Goal: Check status

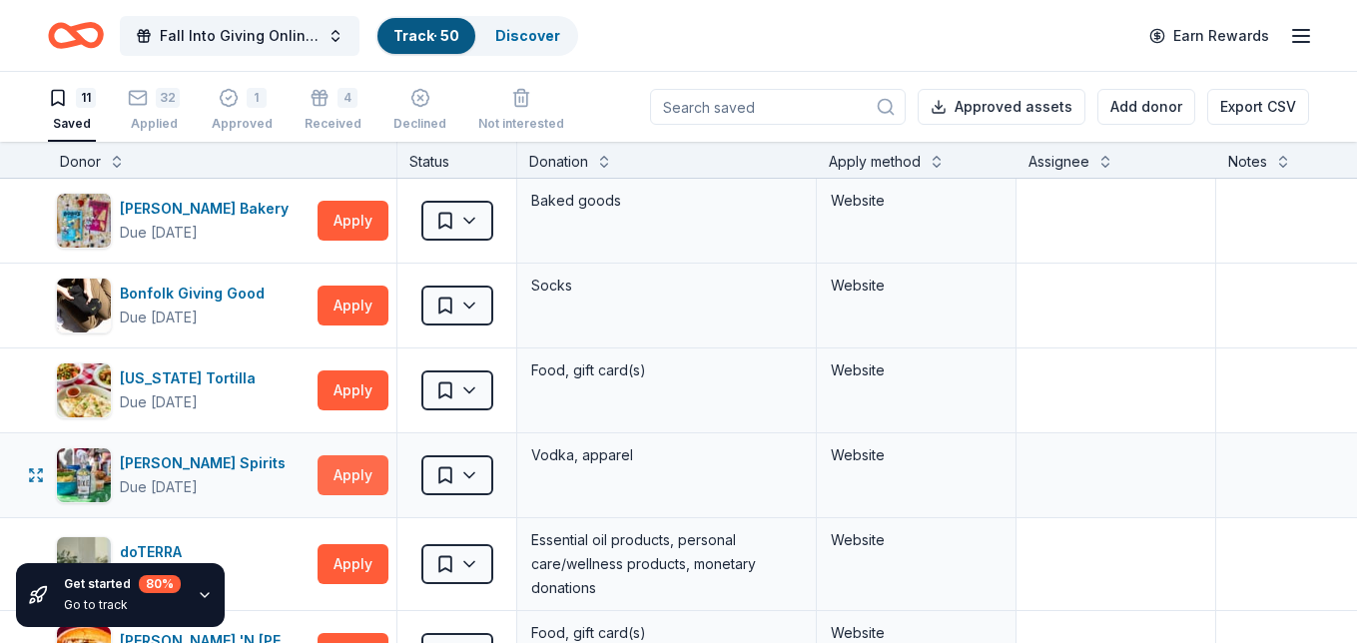
click at [375, 476] on button "Apply" at bounding box center [352, 475] width 71 height 40
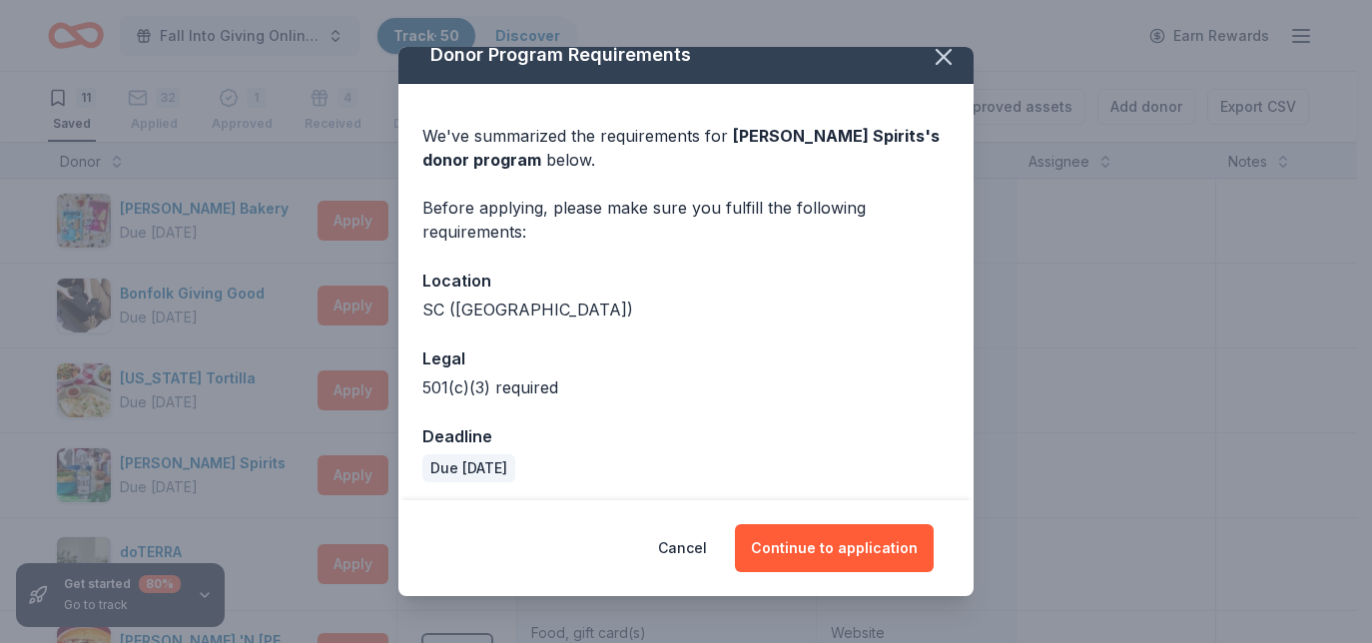
scroll to position [25, 0]
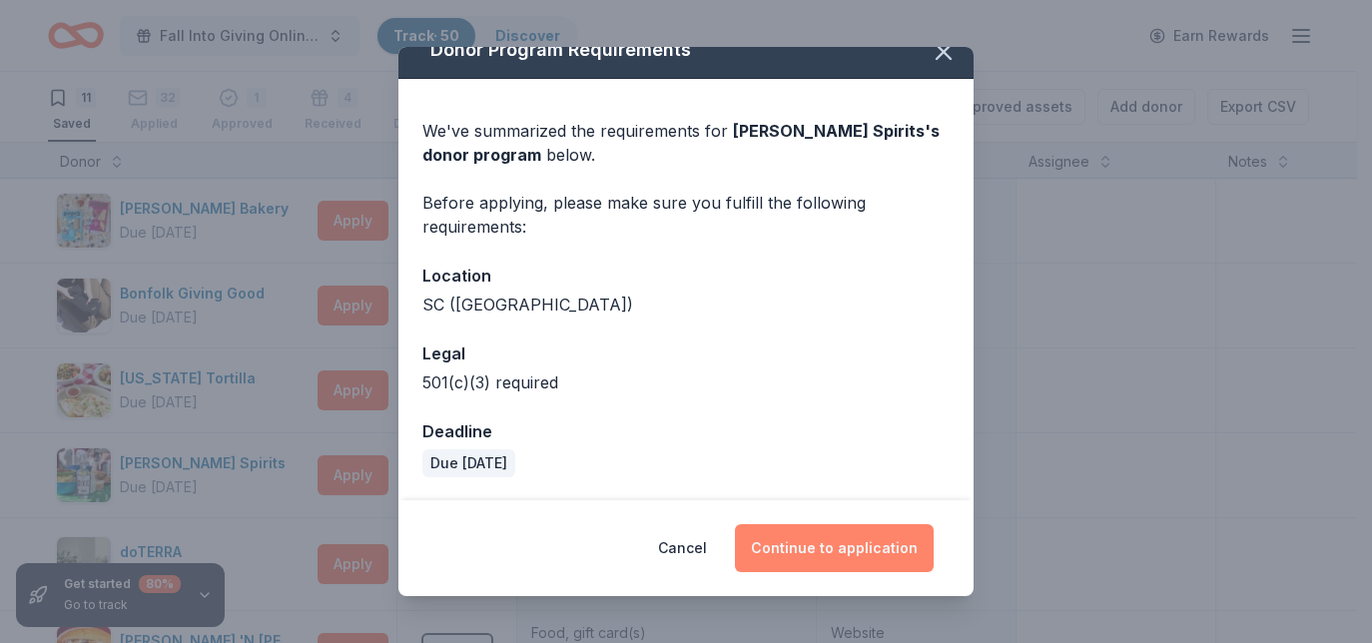
click at [861, 552] on button "Continue to application" at bounding box center [834, 548] width 199 height 48
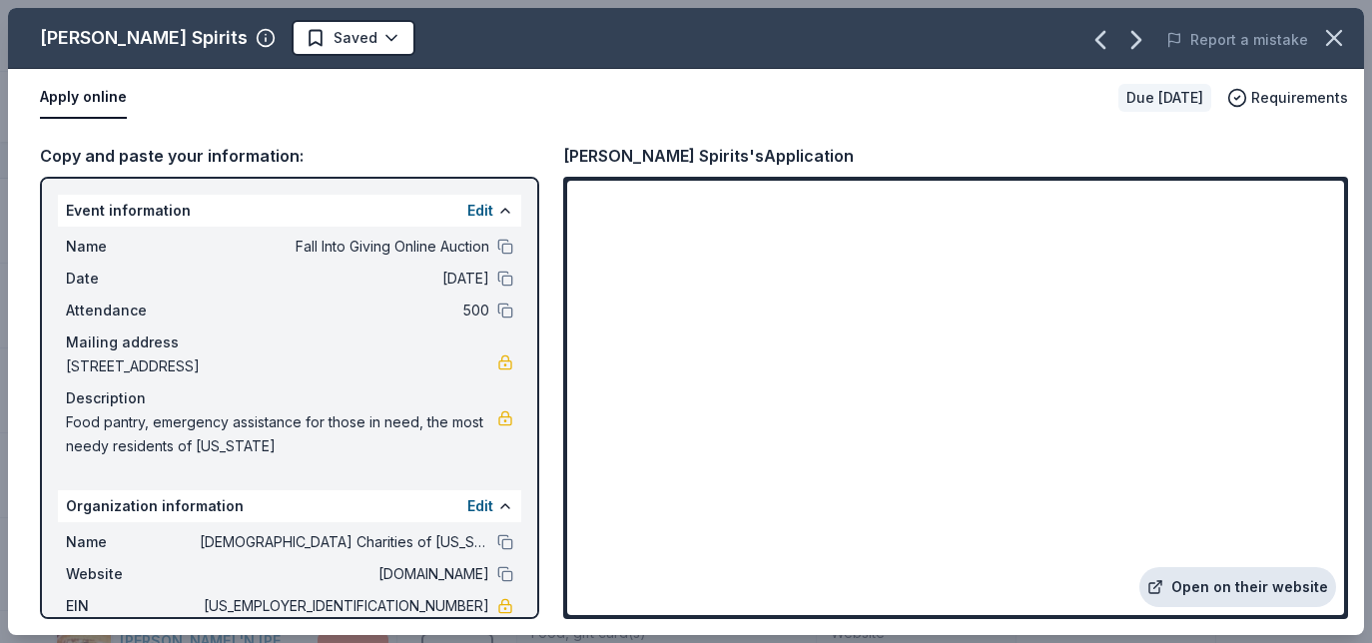
click at [1242, 579] on link "Open on their website" at bounding box center [1237, 587] width 197 height 40
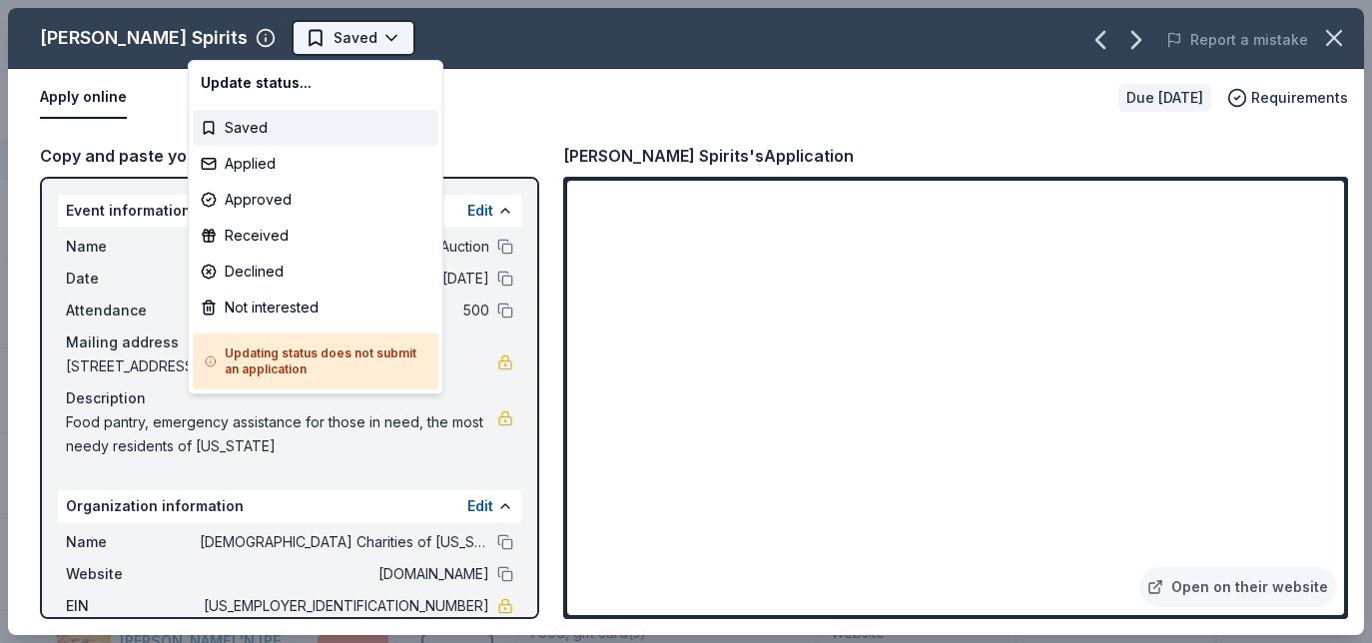
click at [292, 37] on html "Fall Into Giving Online Auction Track · 50 Discover Earn Rewards 11 Saved 32 Ap…" at bounding box center [686, 321] width 1372 height 643
click at [260, 124] on div "Saved" at bounding box center [316, 128] width 246 height 36
